Goal: Check status: Check status

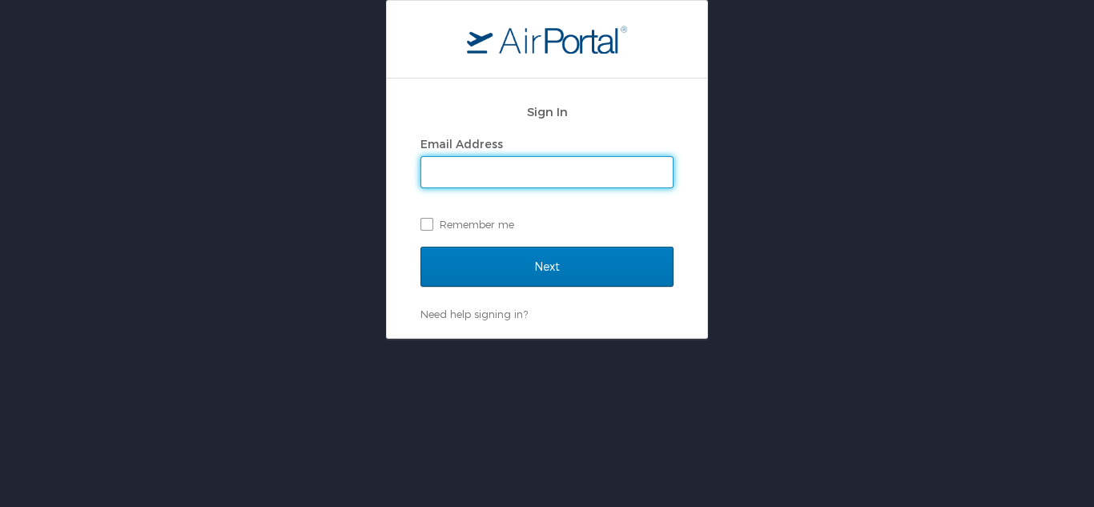
click at [540, 161] on input "Email Address" at bounding box center [546, 172] width 251 height 30
type input "[PERSON_NAME][EMAIL_ADDRESS][PERSON_NAME][DOMAIN_NAME]"
click at [420, 247] on input "Next" at bounding box center [546, 267] width 253 height 40
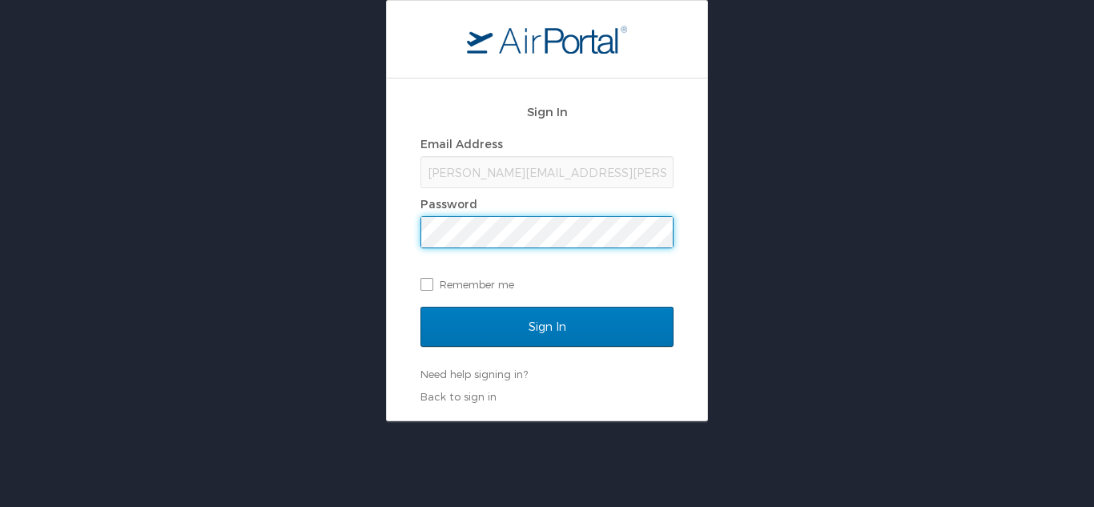
click at [420, 307] on input "Sign In" at bounding box center [546, 327] width 253 height 40
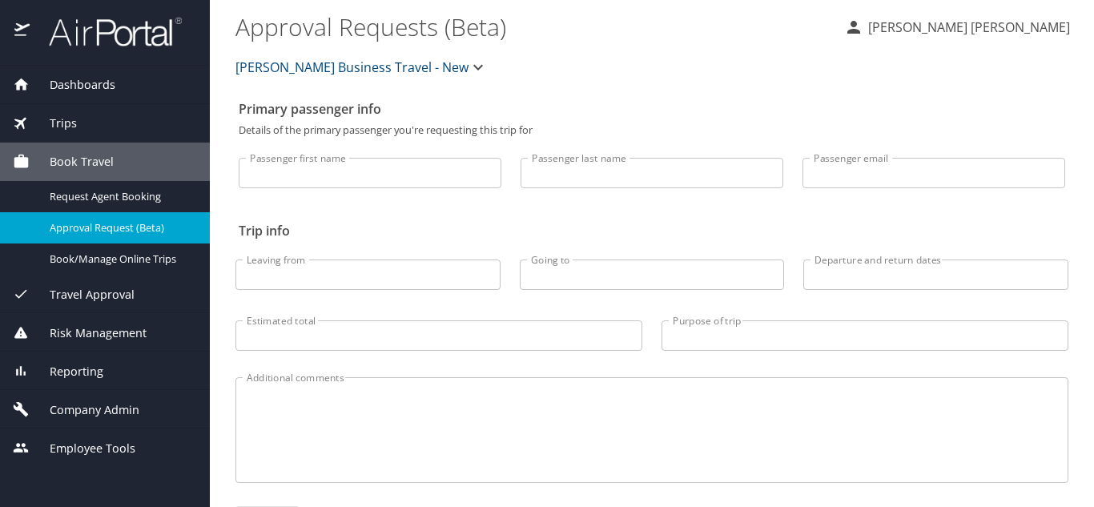
click at [114, 82] on span "Dashboards" at bounding box center [73, 85] width 86 height 18
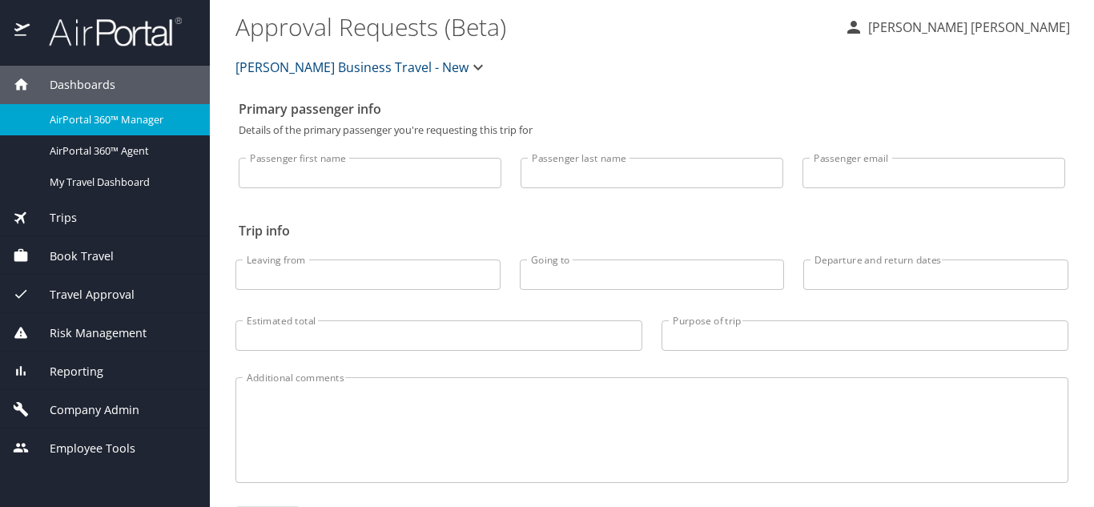
click at [110, 120] on span "AirPortal 360™ Manager" at bounding box center [120, 119] width 141 height 15
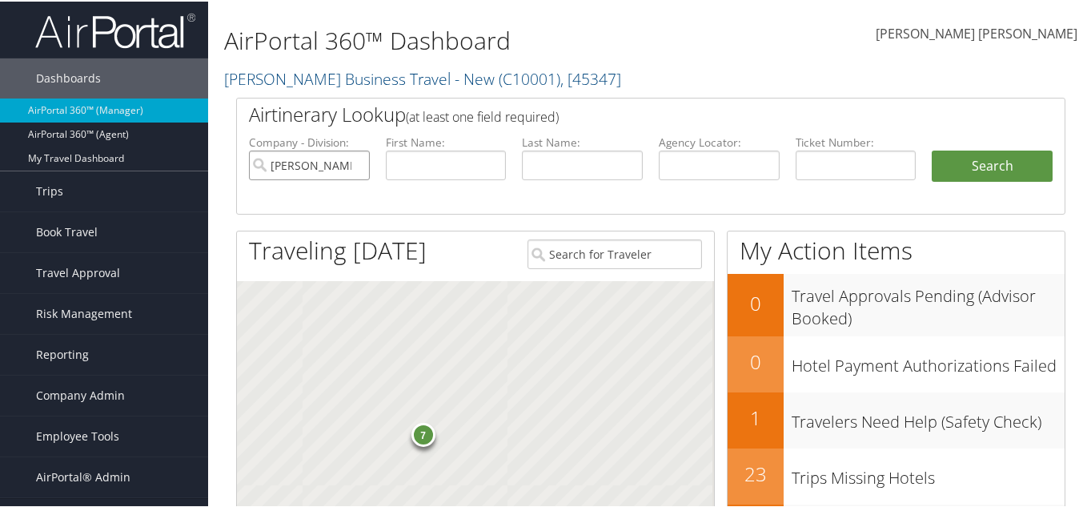
click at [354, 162] on input "[PERSON_NAME] Business Travel - New" at bounding box center [309, 164] width 121 height 30
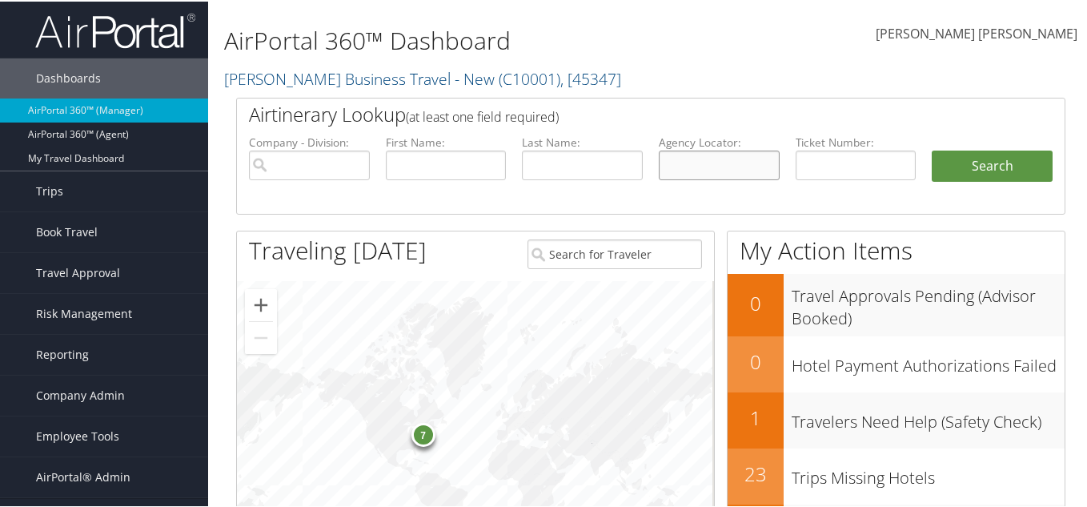
click at [729, 171] on input "text" at bounding box center [719, 164] width 121 height 30
paste input "CLHLGC"
type input "CLHLGC"
click at [962, 162] on button "Search" at bounding box center [992, 165] width 121 height 32
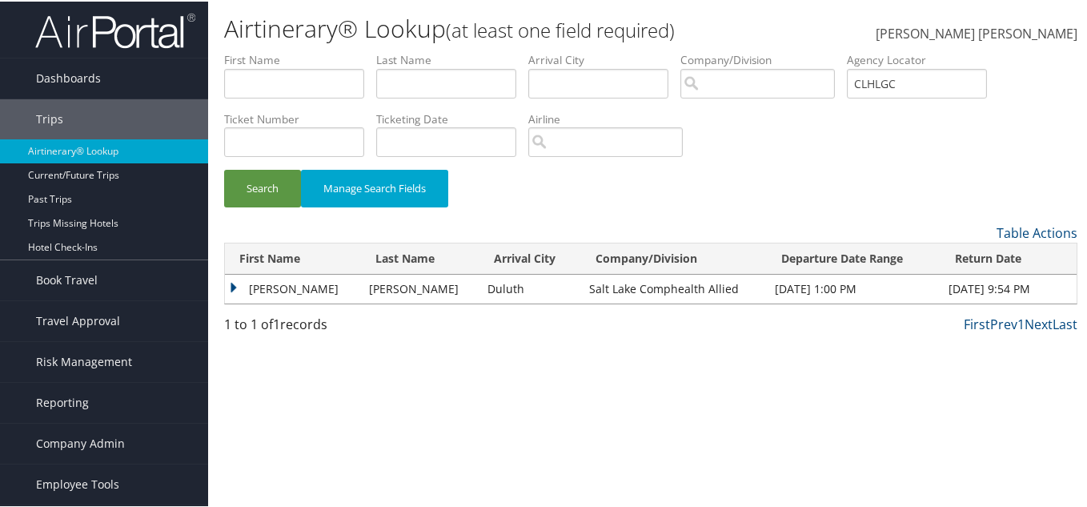
click at [232, 293] on td "Joshua" at bounding box center [293, 287] width 136 height 29
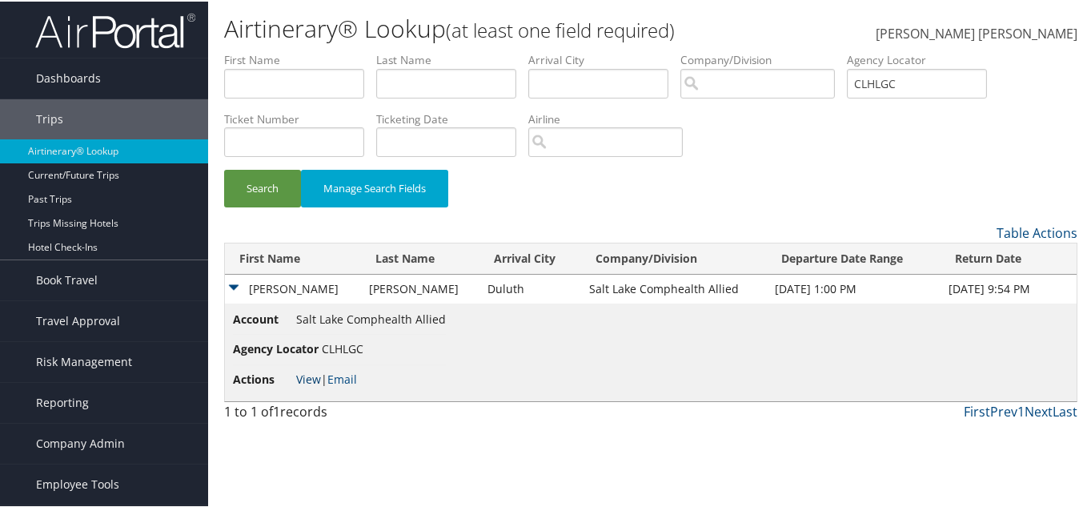
click at [308, 381] on link "View" at bounding box center [308, 377] width 25 height 15
click at [884, 78] on input "CLHLGC" at bounding box center [917, 82] width 140 height 30
click at [68, 70] on span "Dashboards" at bounding box center [68, 77] width 65 height 40
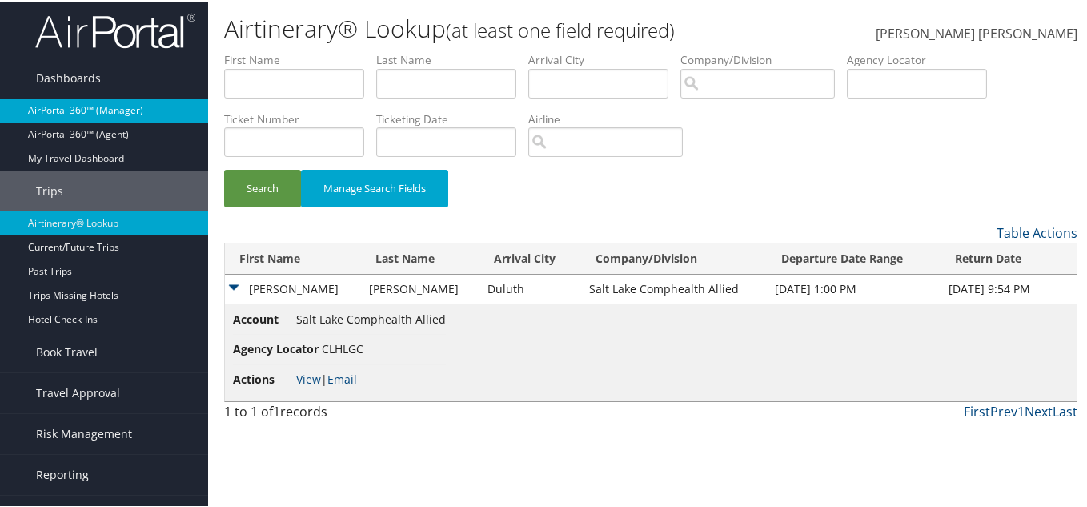
click at [74, 118] on link "AirPortal 360™ (Manager)" at bounding box center [104, 109] width 208 height 24
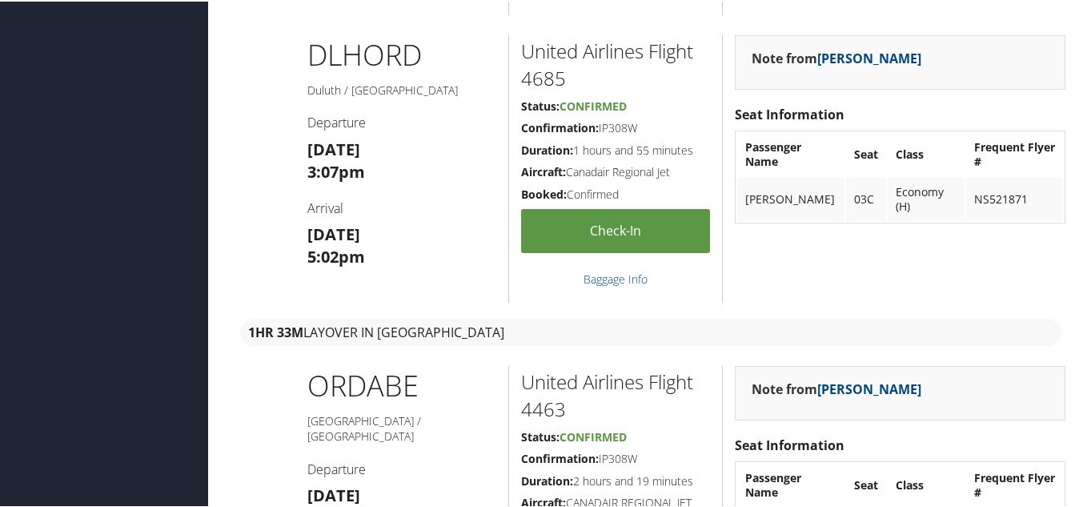
scroll to position [1761, 0]
